Goal: Information Seeking & Learning: Get advice/opinions

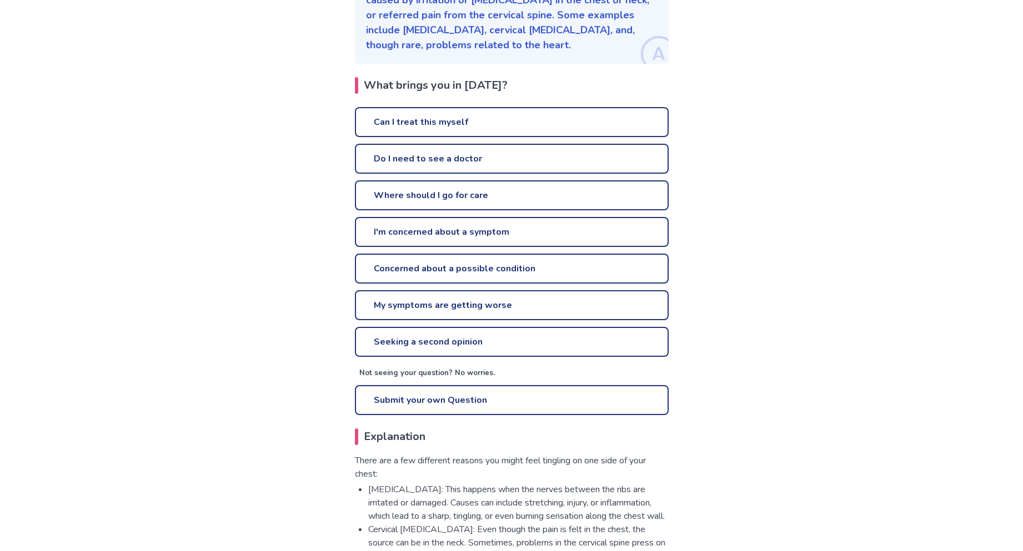
scroll to position [225, 0]
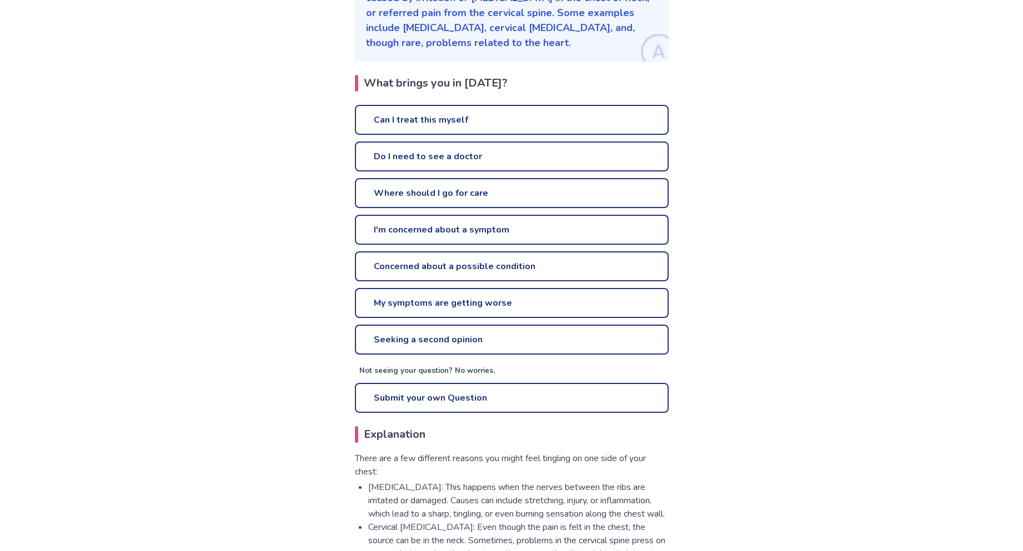
click at [372, 125] on link "Can I treat this myself" at bounding box center [512, 120] width 314 height 30
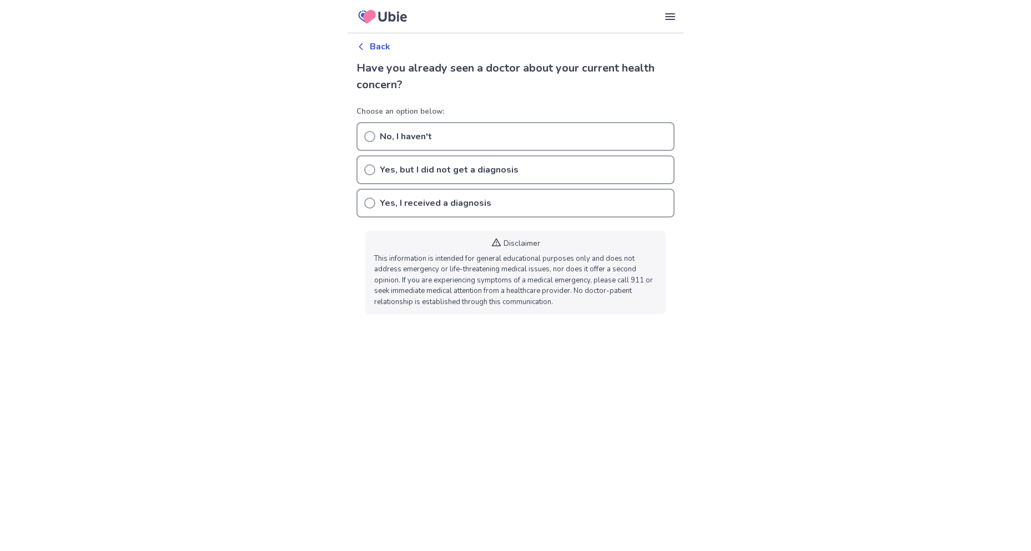
click at [380, 46] on p "Back" at bounding box center [380, 46] width 21 height 13
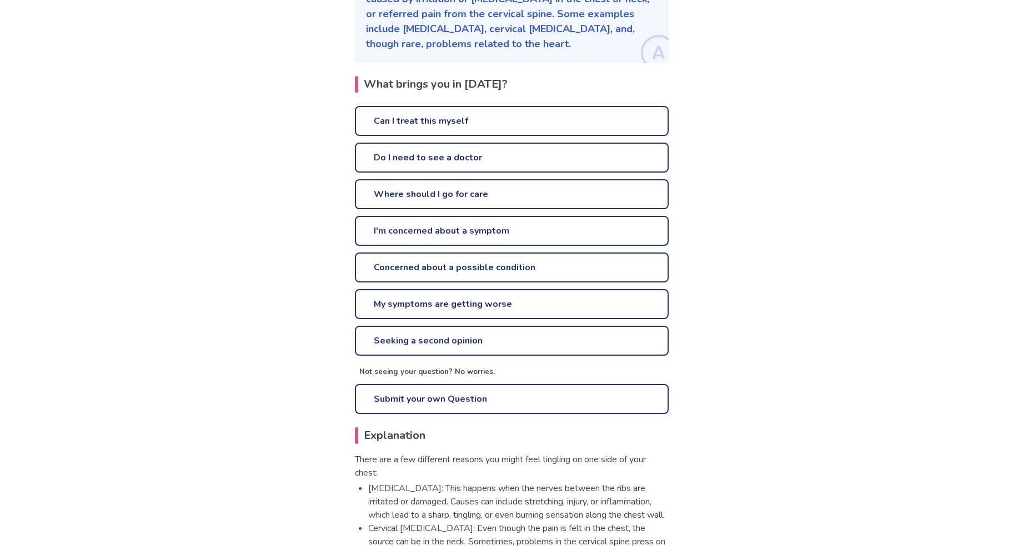
scroll to position [225, 0]
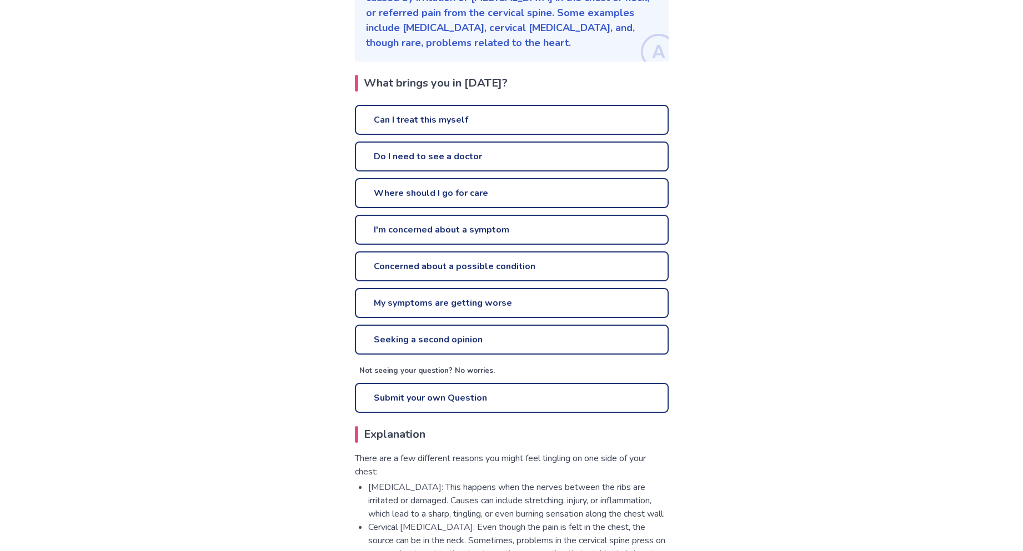
click at [398, 164] on link "Do I need to see a doctor" at bounding box center [512, 157] width 314 height 30
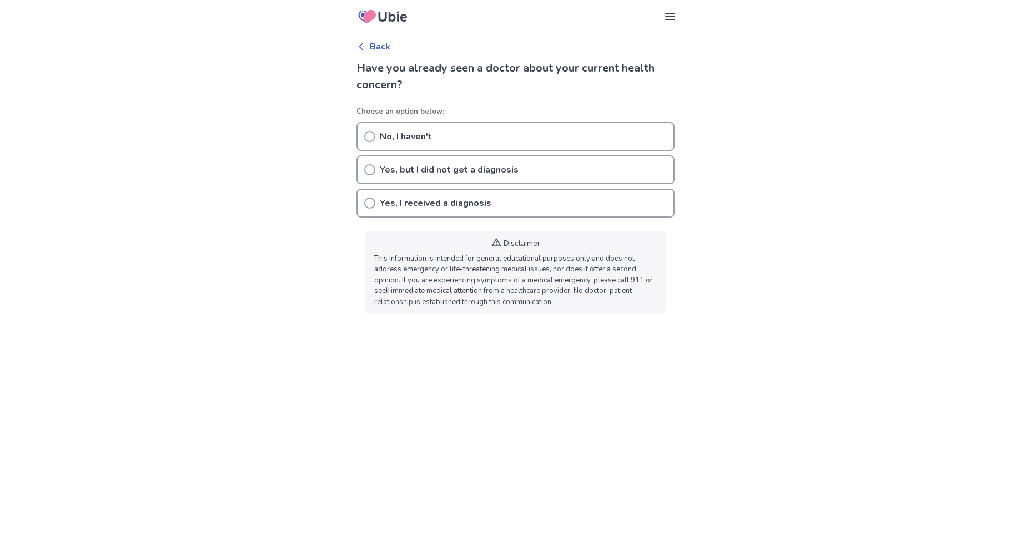
click at [381, 44] on p "Back" at bounding box center [380, 46] width 21 height 13
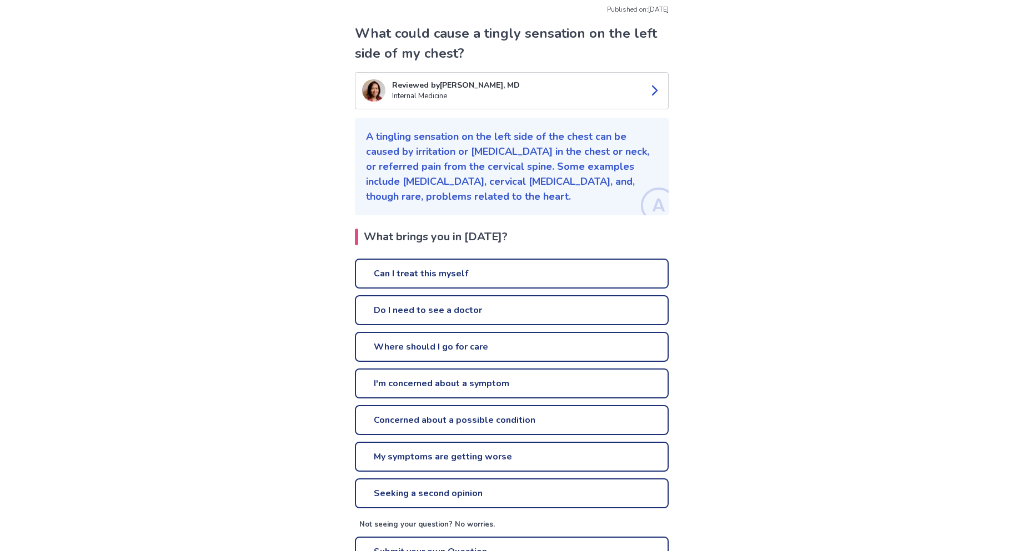
scroll to position [70, 0]
